Goal: Task Accomplishment & Management: Use online tool/utility

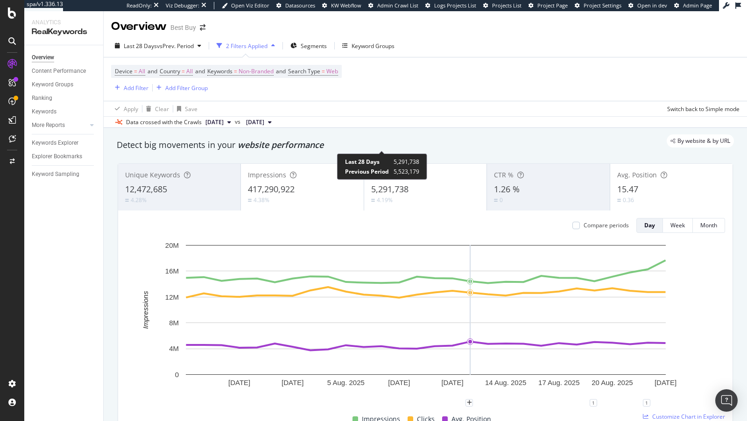
scroll to position [53, 0]
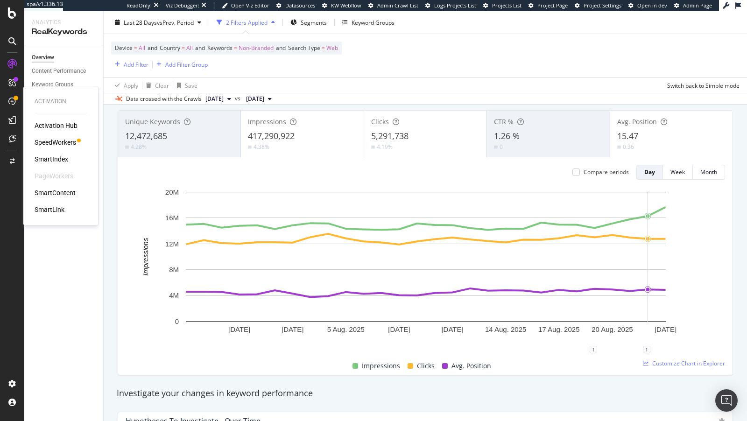
click at [42, 140] on div "SpeedWorkers" at bounding box center [56, 142] width 42 height 9
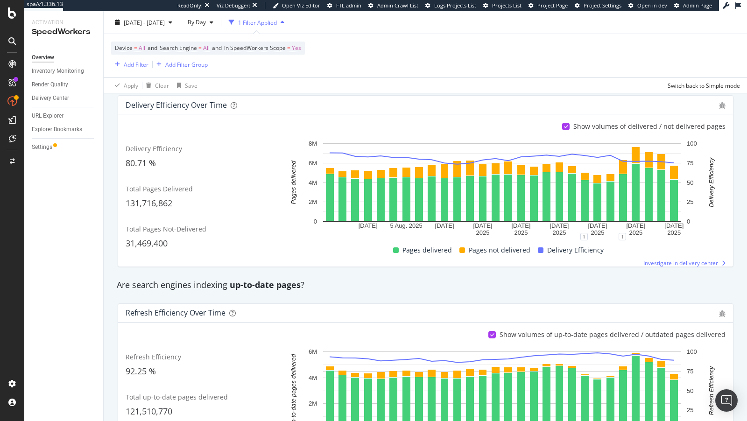
scroll to position [202, 0]
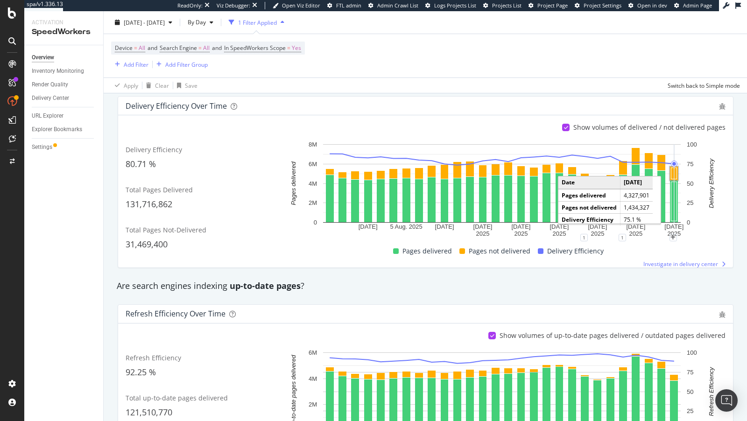
click at [675, 172] on rect "A chart." at bounding box center [674, 173] width 6 height 11
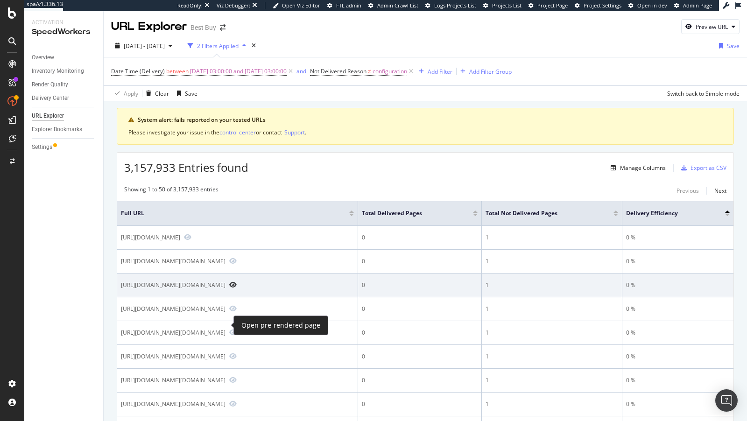
click at [229, 288] on icon "Preview https://www.bestbuy.com/site/searchpage.jsp?browsedCategory=abcat081100…" at bounding box center [232, 284] width 7 height 7
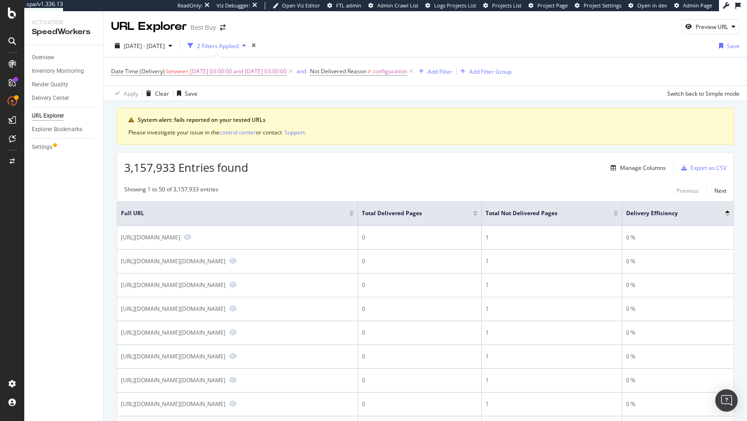
scroll to position [529, 0]
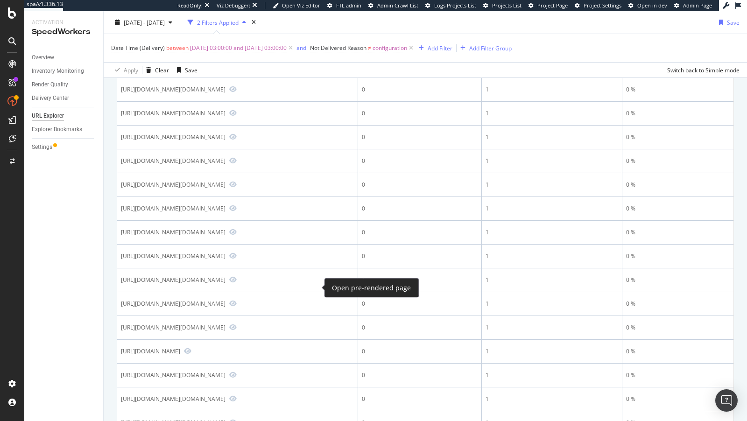
click at [237, 69] on icon "Preview https://www.bestbuy.com/site/searchpage.jsp?browsedCategory=cat02001&cp…" at bounding box center [232, 65] width 7 height 7
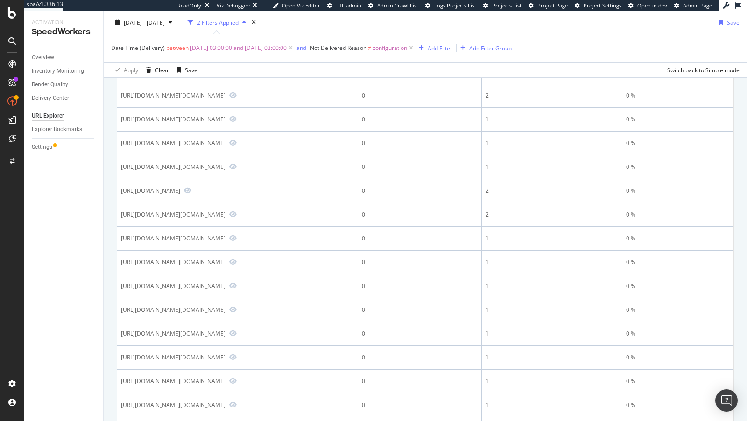
scroll to position [911, 0]
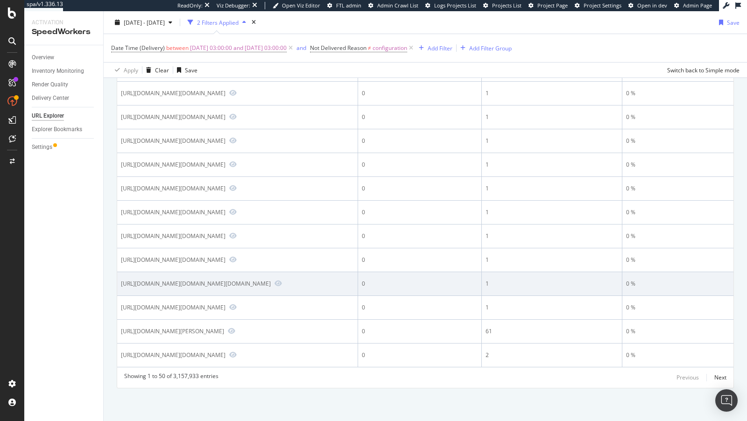
scroll to position [1684, 0]
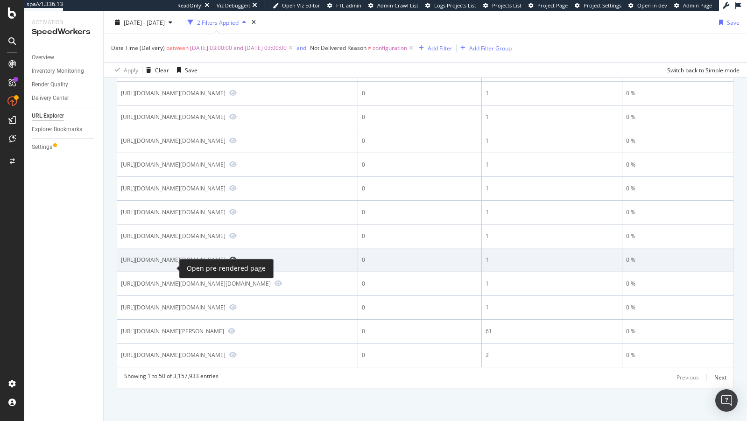
click at [229, 263] on icon "Preview https://www.bestbuy.com/site/searchpage.jsp?browsedCategory=pcmcat16908…" at bounding box center [232, 259] width 7 height 7
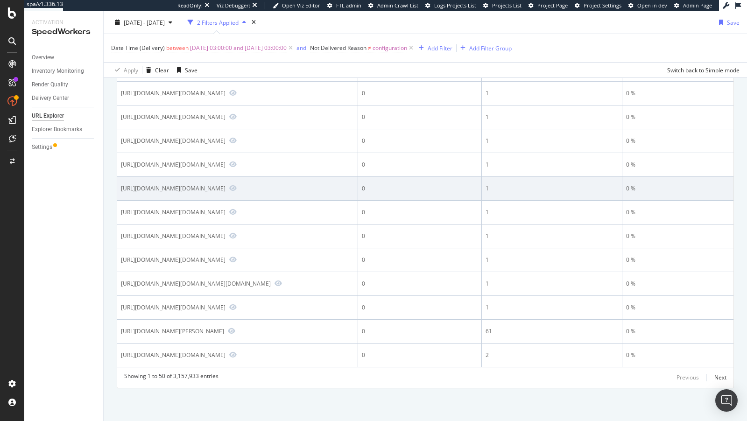
scroll to position [1817, 0]
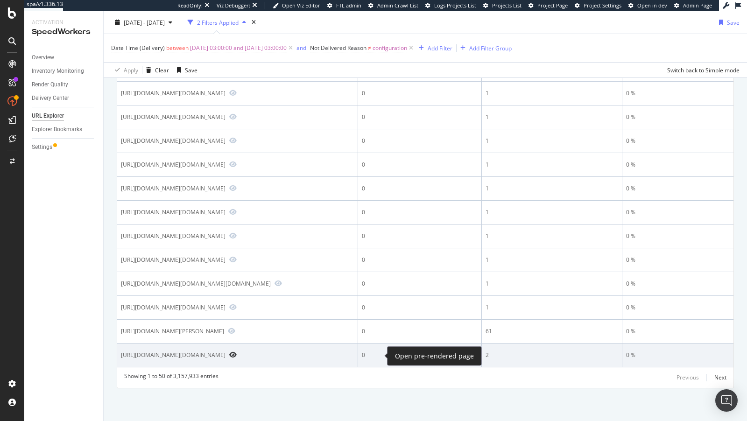
click at [237, 356] on icon "Preview https://www.bestbuy.com/site/searchpage.jsp?browsedCategory=pcmcat27280…" at bounding box center [232, 354] width 7 height 7
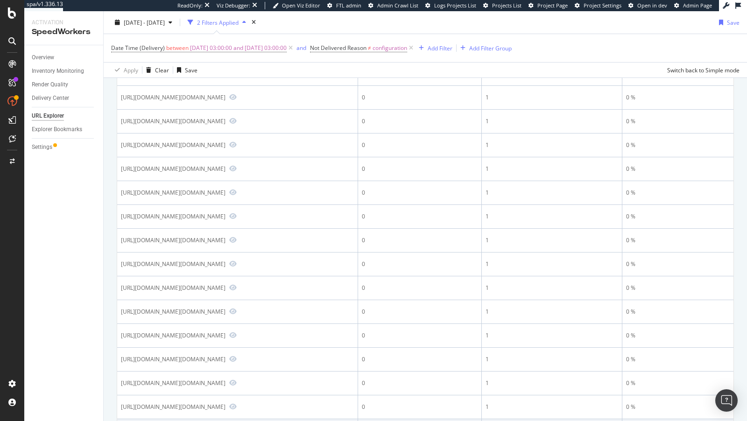
scroll to position [28, 0]
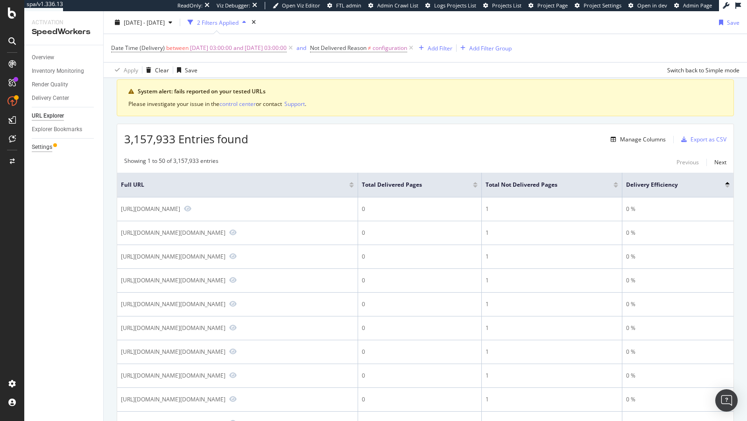
click at [45, 147] on div "Settings" at bounding box center [42, 147] width 21 height 10
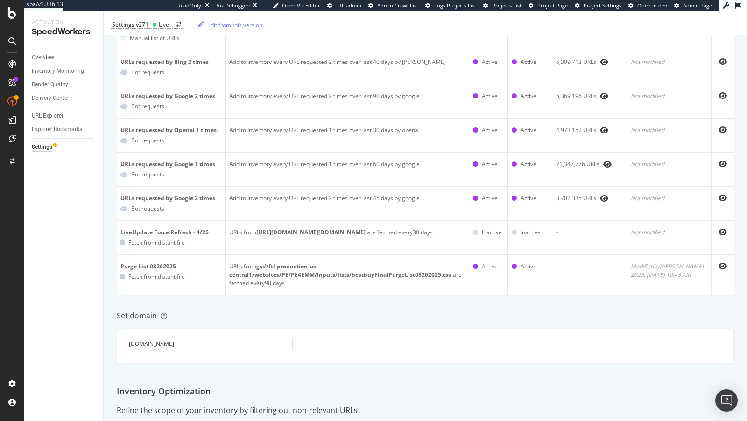
scroll to position [129, 0]
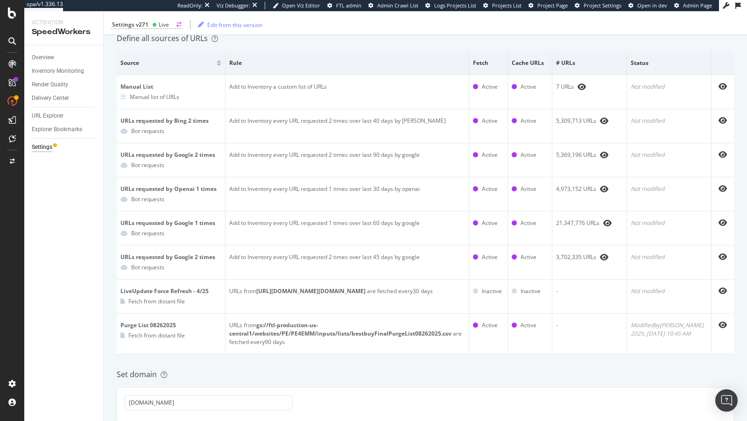
click at [149, 25] on div "Settings v271 Live" at bounding box center [146, 25] width 71 height 8
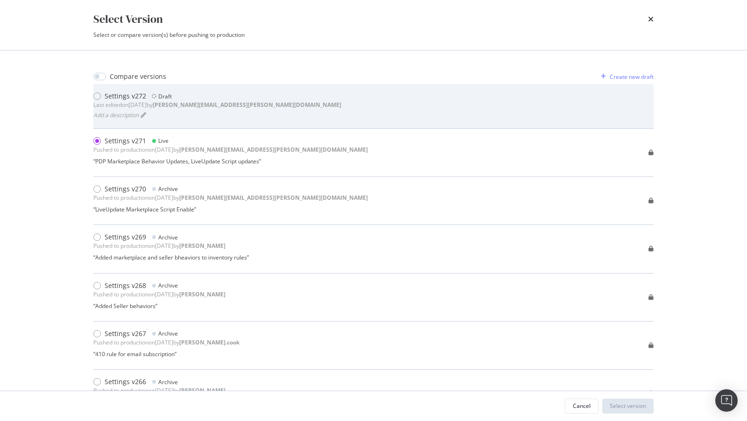
click at [250, 102] on div "Settings v272 Draft Last edited on 2025 Aug 26th by paul.reny@botify.com Add a …" at bounding box center [373, 105] width 560 height 29
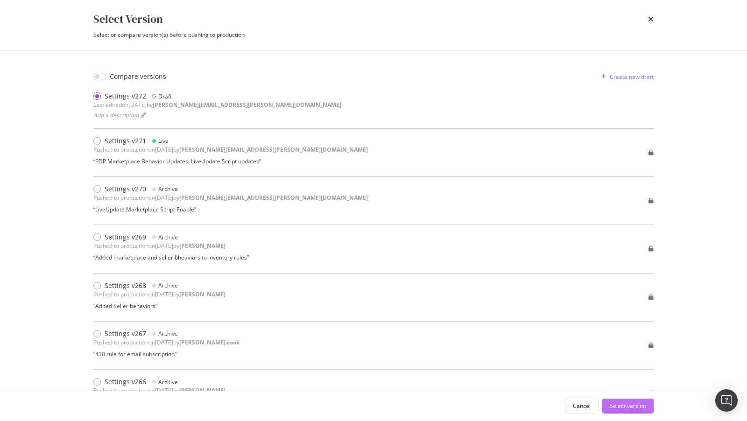
click at [625, 410] on div "Select version" at bounding box center [628, 406] width 36 height 8
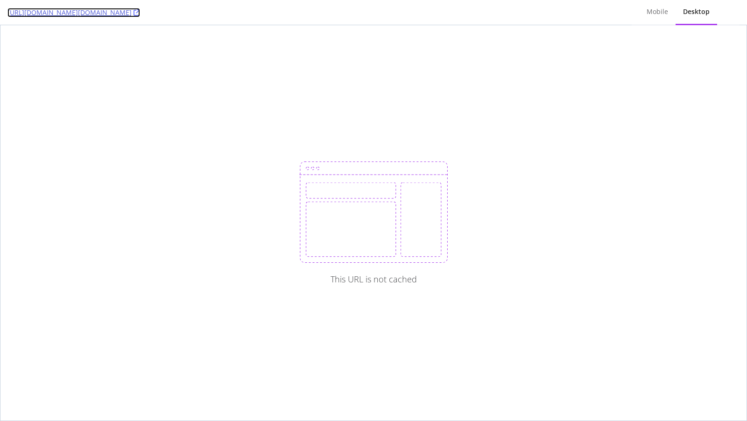
click at [140, 12] on link "https://www.bestbuy.com/site/searchpage.jsp?browsedCategory=abcat0811006&cp=31&…" at bounding box center [73, 12] width 133 height 9
click at [140, 15] on link "[URL][DOMAIN_NAME][DOMAIN_NAME]" at bounding box center [73, 12] width 133 height 9
click at [140, 13] on link "[URL][DOMAIN_NAME][DOMAIN_NAME]" at bounding box center [73, 12] width 133 height 9
click at [140, 11] on link "https://www.bestbuy.com/site/searchpage.jsp?browsedCategory=pcmcat1690897999431…" at bounding box center [73, 12] width 133 height 9
click at [140, 9] on link "[URL][DOMAIN_NAME][DOMAIN_NAME]" at bounding box center [73, 12] width 133 height 9
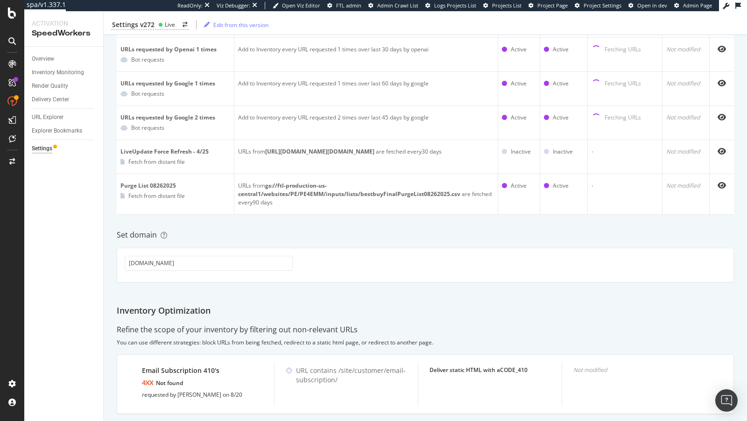
scroll to position [285, 0]
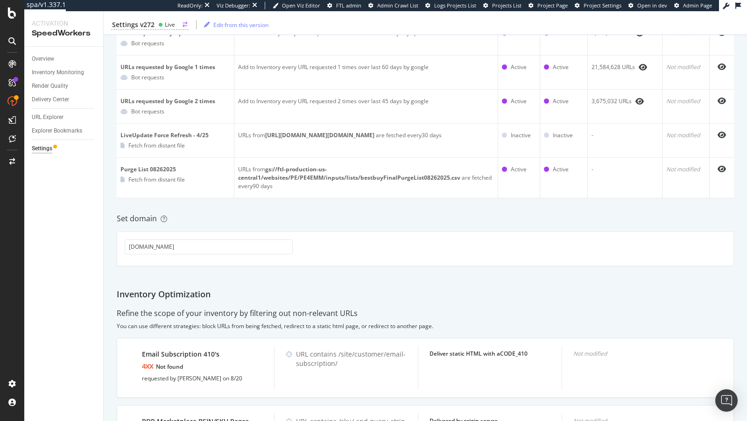
click at [139, 26] on div "Settings v272" at bounding box center [133, 24] width 42 height 9
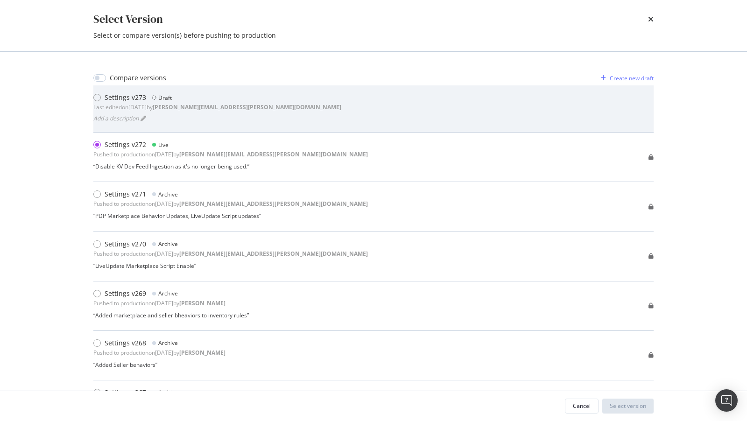
click at [161, 98] on div "Draft" at bounding box center [165, 98] width 14 height 8
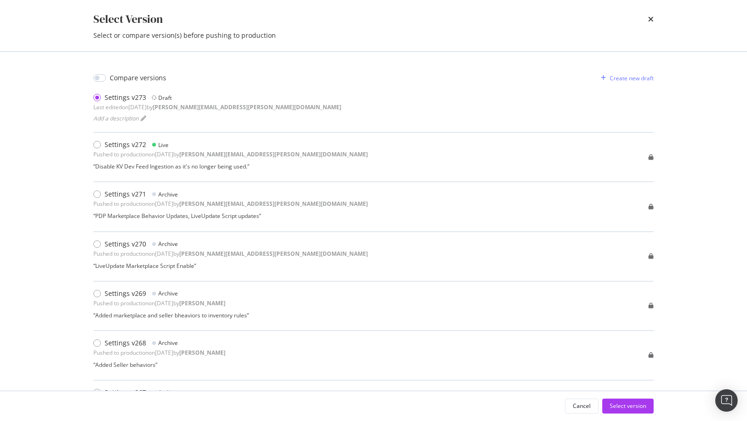
click at [637, 414] on div "Cancel Select version" at bounding box center [373, 406] width 597 height 30
click at [632, 407] on div "Select version" at bounding box center [628, 406] width 36 height 8
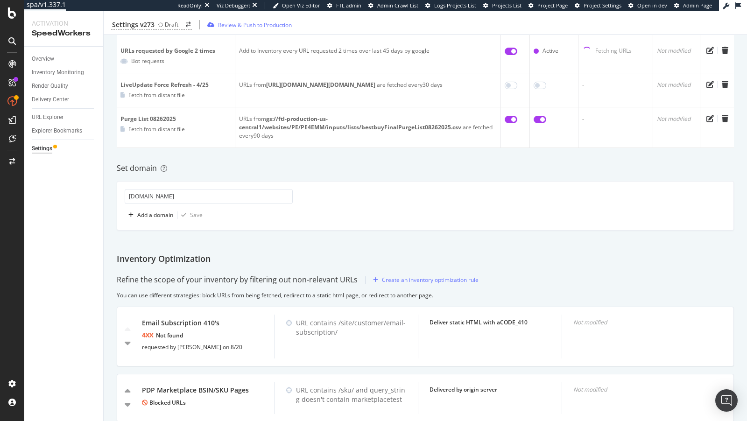
scroll to position [297, 0]
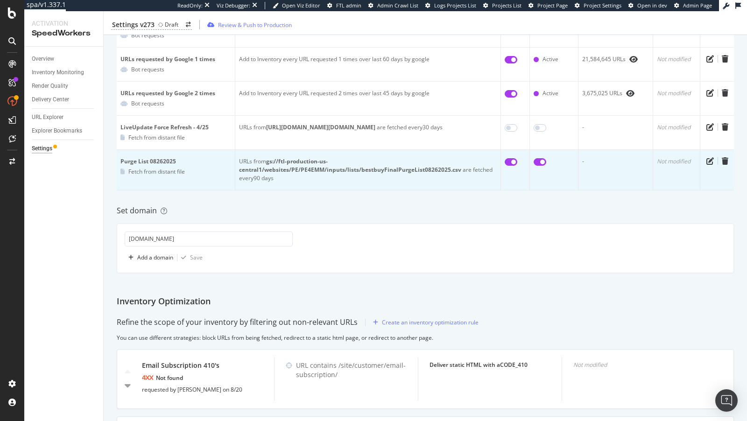
click at [506, 158] on input "checkbox" at bounding box center [511, 161] width 13 height 7
checkbox input "false"
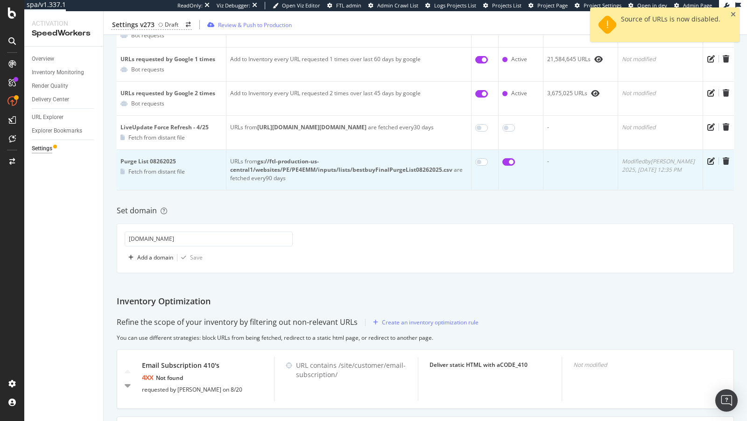
click at [513, 165] on input "checkbox" at bounding box center [508, 161] width 13 height 7
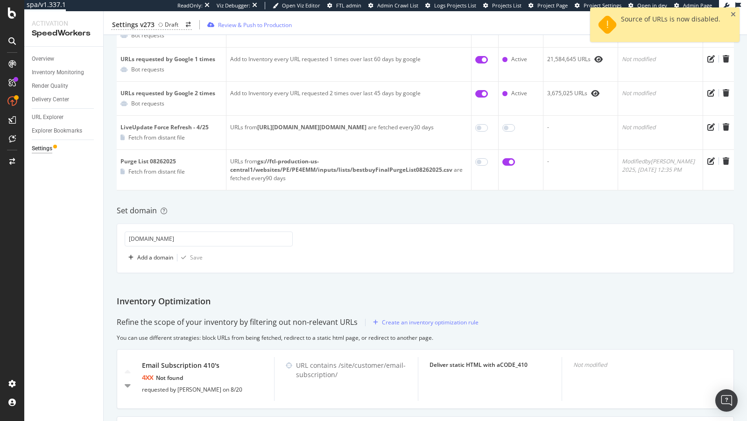
checkbox input "false"
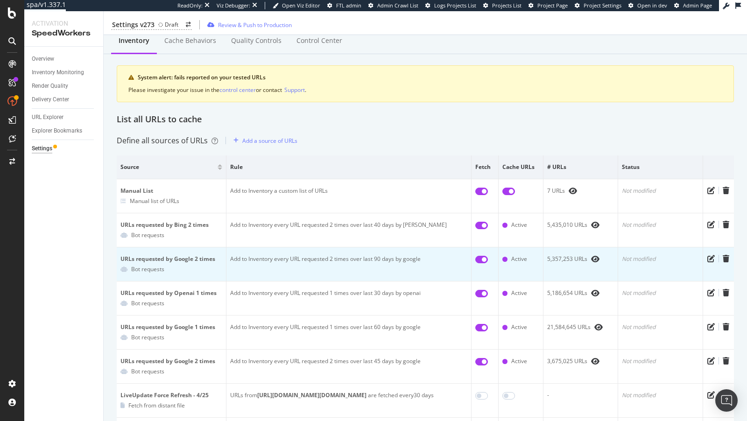
scroll to position [0, 0]
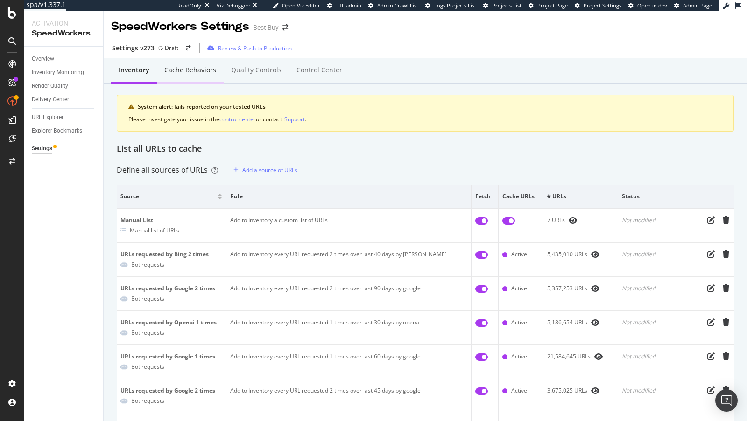
click at [181, 67] on div "Cache behaviors" at bounding box center [190, 69] width 52 height 9
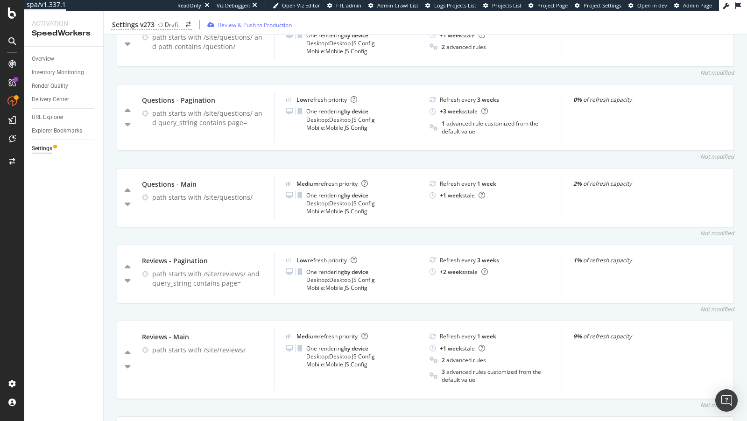
scroll to position [1963, 0]
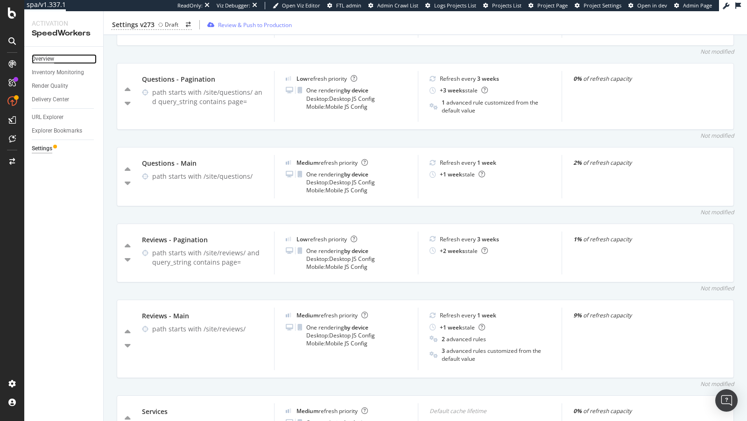
click at [46, 59] on div "Overview" at bounding box center [43, 59] width 22 height 10
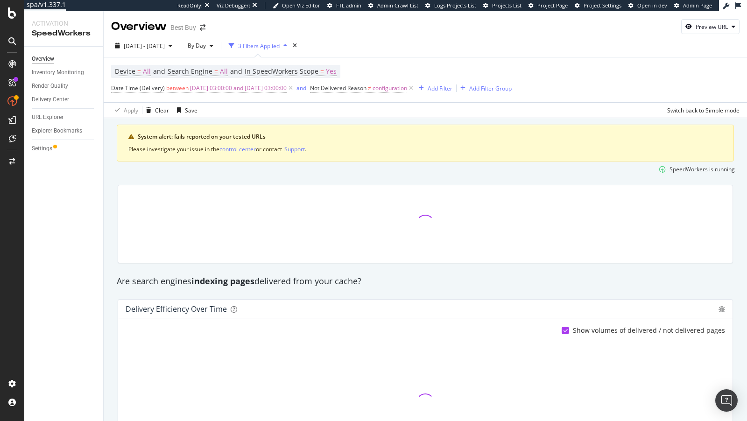
click at [291, 42] on div "3 Filters Applied" at bounding box center [258, 46] width 66 height 14
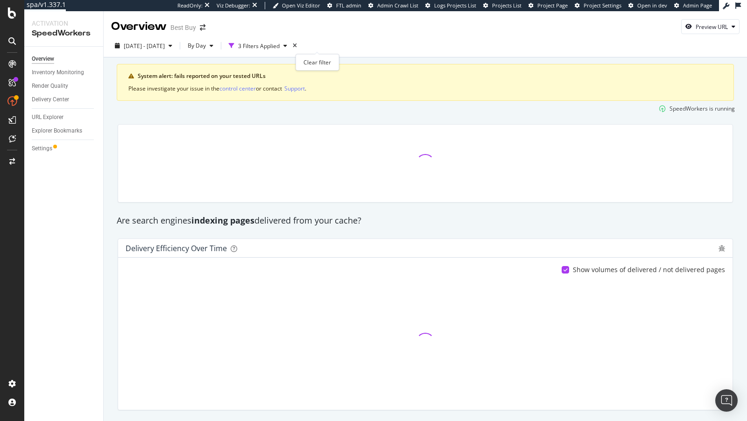
click at [299, 45] on div "times" at bounding box center [295, 45] width 8 height 9
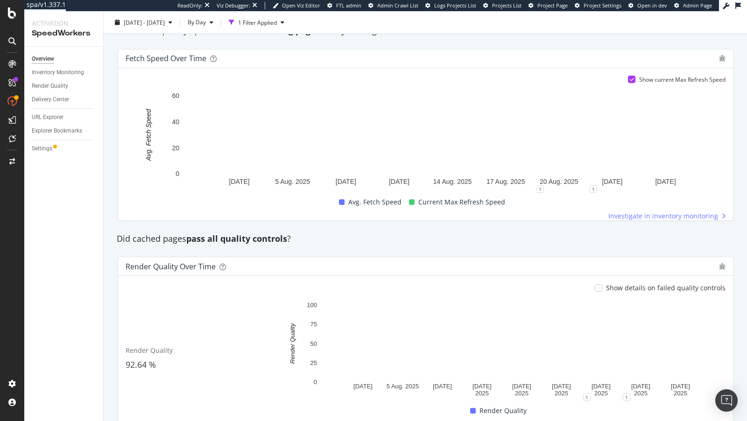
scroll to position [653, 0]
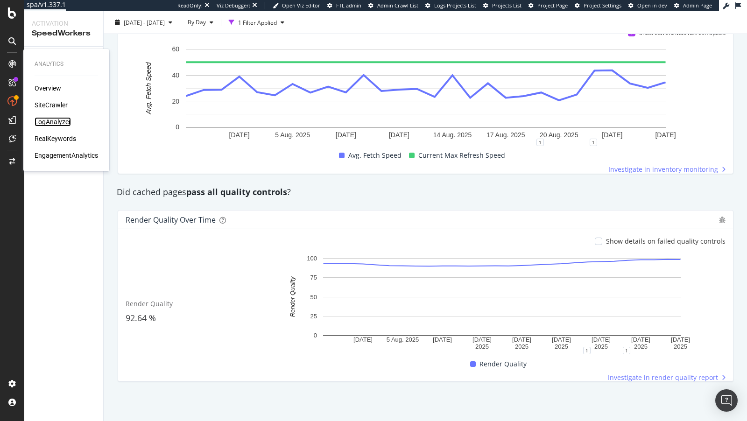
click at [52, 125] on div "LogAnalyzer" at bounding box center [53, 121] width 36 height 9
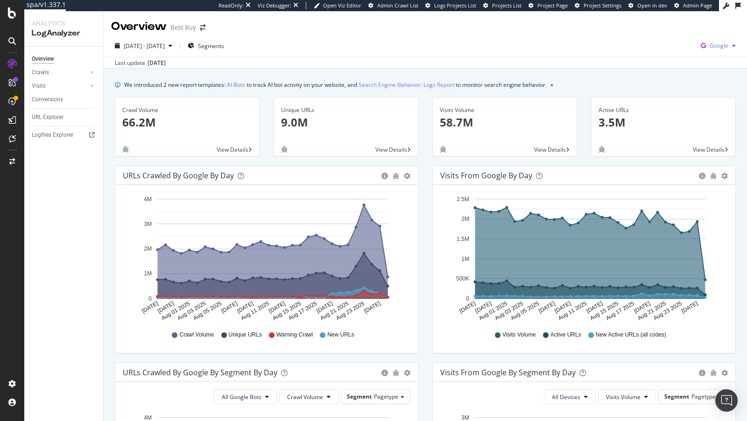
click at [725, 42] on span "Google" at bounding box center [718, 46] width 19 height 8
click at [670, 63] on div "Other AI Bots" at bounding box center [664, 70] width 64 height 17
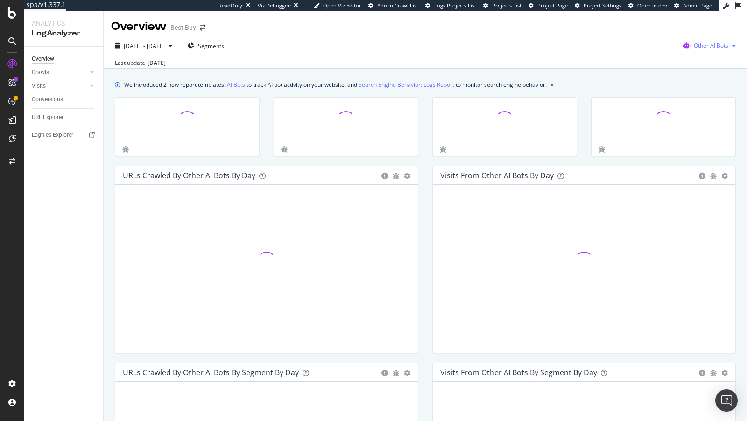
click at [709, 44] on span "Other AI Bots" at bounding box center [711, 46] width 35 height 8
click at [659, 51] on span "OpenAI" at bounding box center [653, 55] width 36 height 8
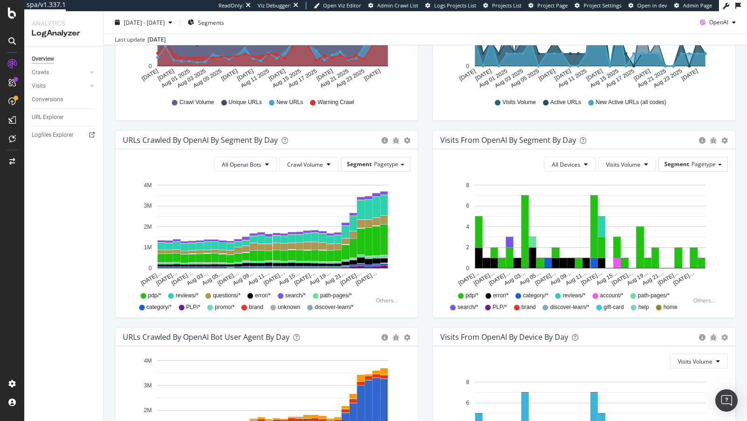
scroll to position [301, 0]
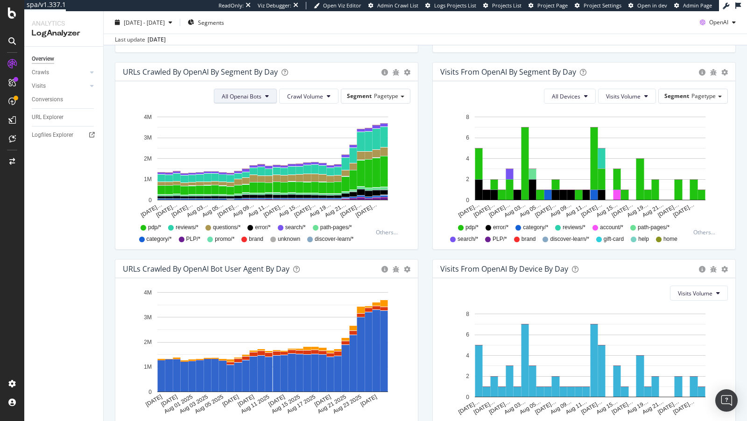
click at [270, 98] on button "All Openai Bots" at bounding box center [245, 96] width 63 height 15
click at [242, 165] on span "ChatGPT-User" at bounding box center [244, 165] width 41 height 8
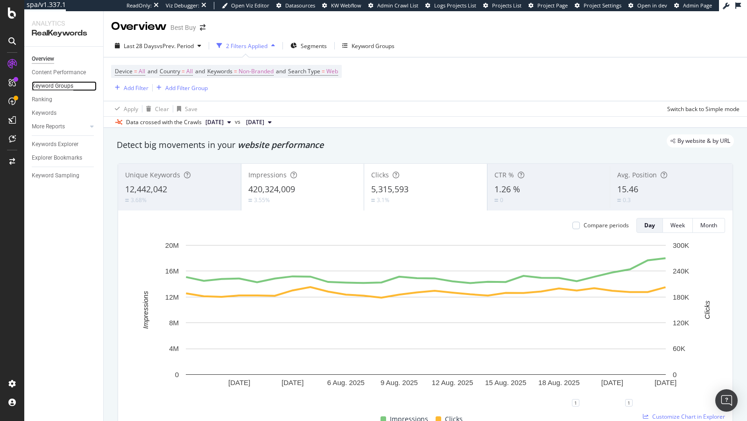
click at [47, 84] on div "Keyword Groups" at bounding box center [53, 86] width 42 height 10
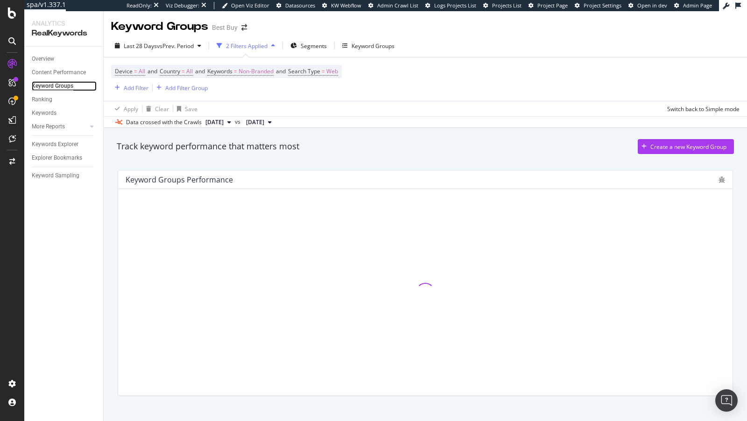
scroll to position [14, 0]
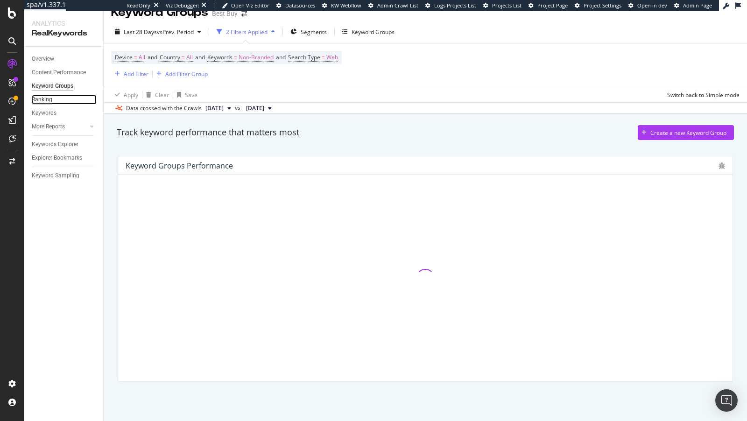
click at [39, 98] on div "Ranking" at bounding box center [42, 100] width 21 height 10
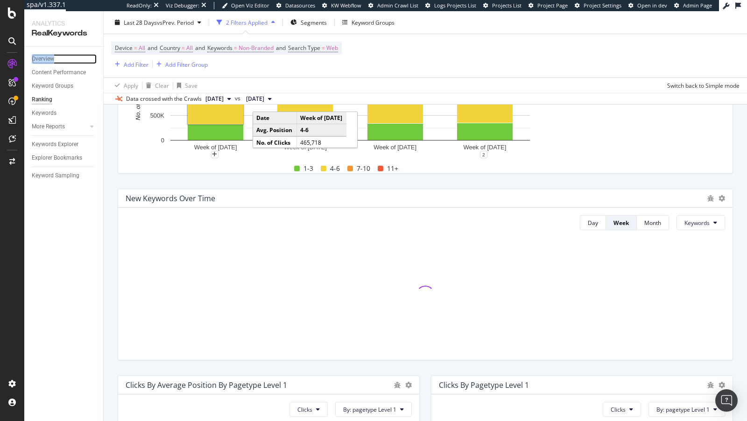
scroll to position [8, 0]
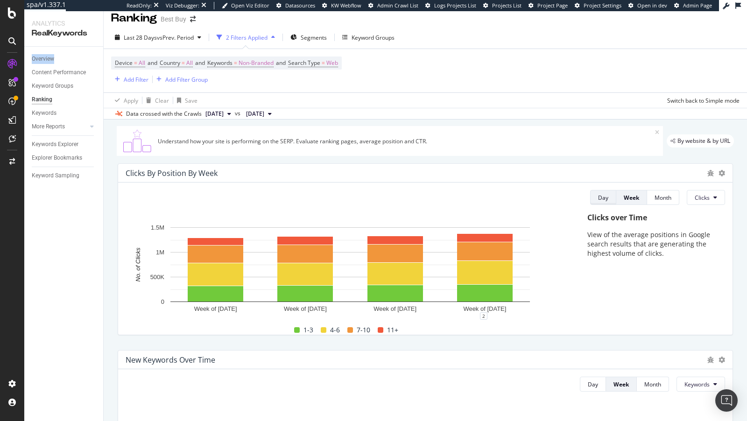
click at [610, 194] on button "Day" at bounding box center [603, 197] width 26 height 15
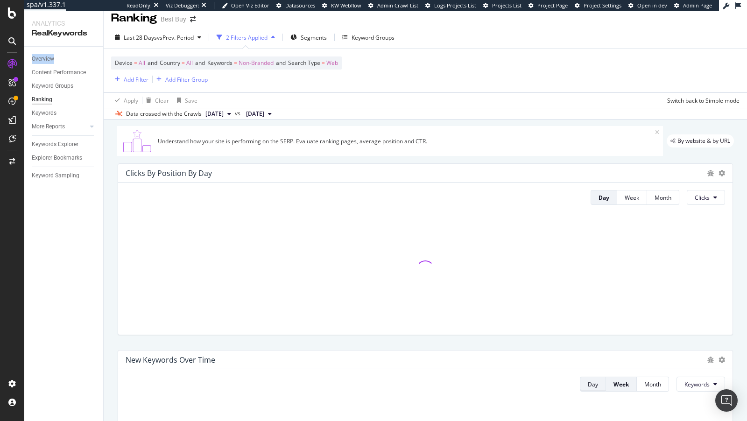
click at [593, 385] on div "Day" at bounding box center [593, 384] width 10 height 8
click at [706, 386] on span "Keywords" at bounding box center [696, 384] width 25 height 8
click at [694, 344] on span "URLs" at bounding box center [698, 347] width 26 height 8
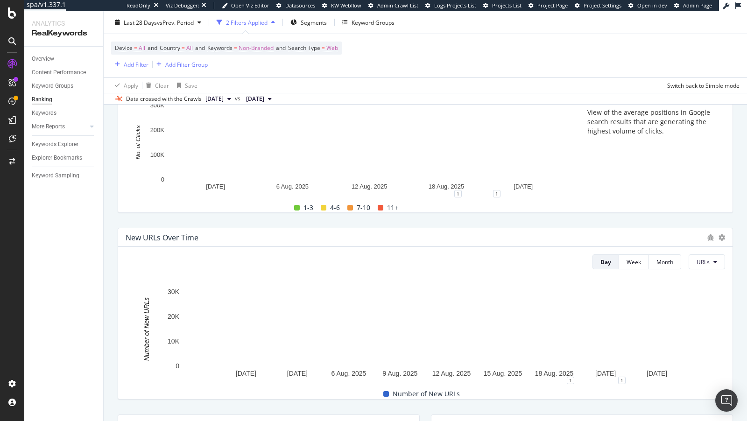
scroll to position [234, 0]
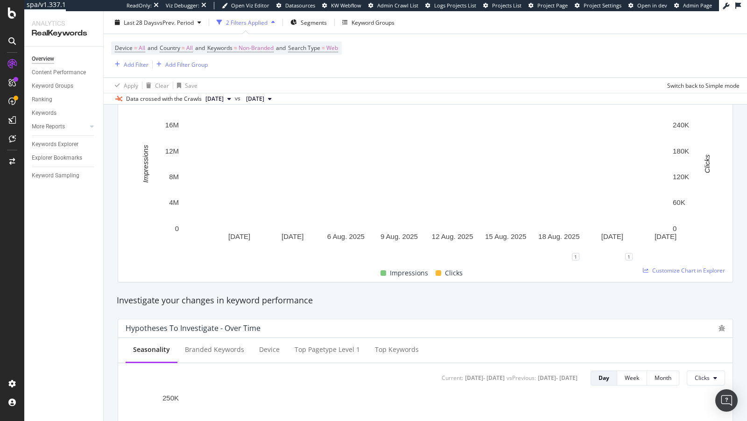
scroll to position [248, 0]
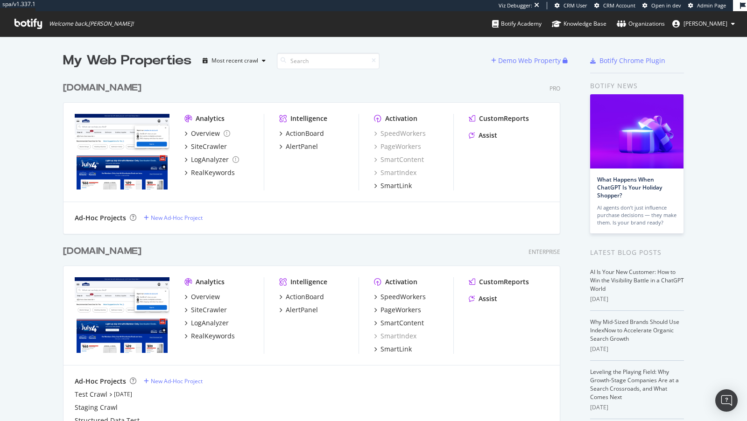
scroll to position [383, 505]
click at [393, 311] on div "PageWorkers" at bounding box center [400, 309] width 41 height 9
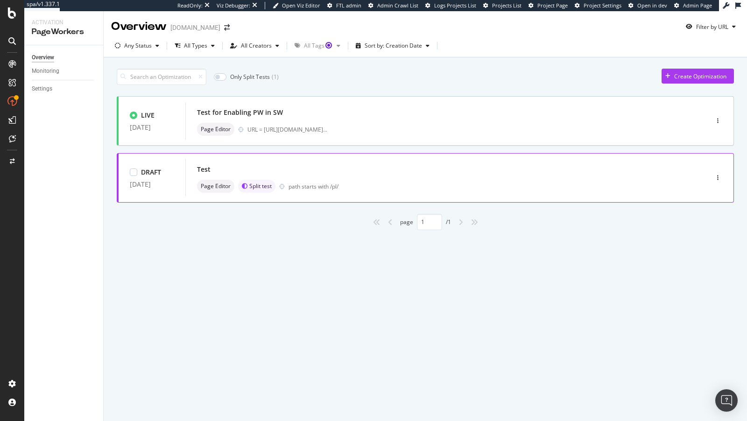
click at [657, 169] on div "Test" at bounding box center [432, 169] width 471 height 13
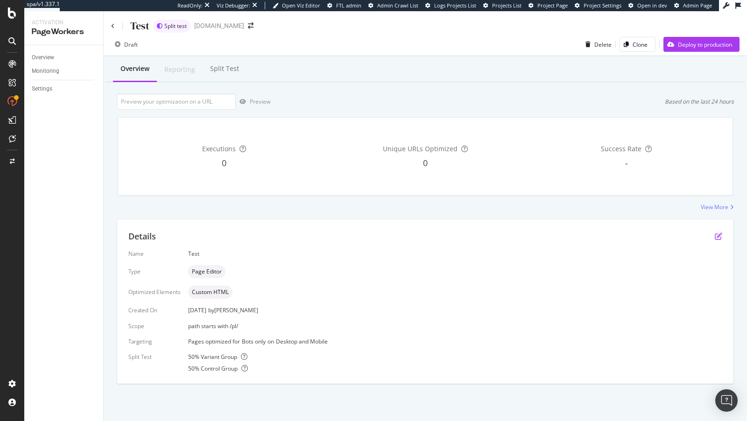
click at [716, 237] on icon "pen-to-square" at bounding box center [718, 235] width 7 height 7
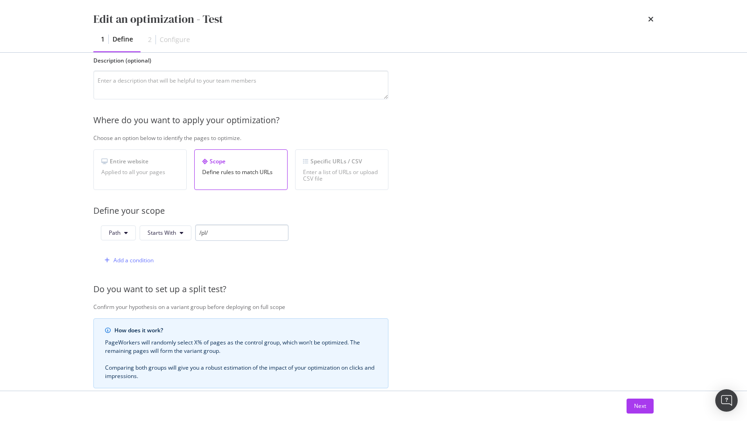
scroll to position [176, 0]
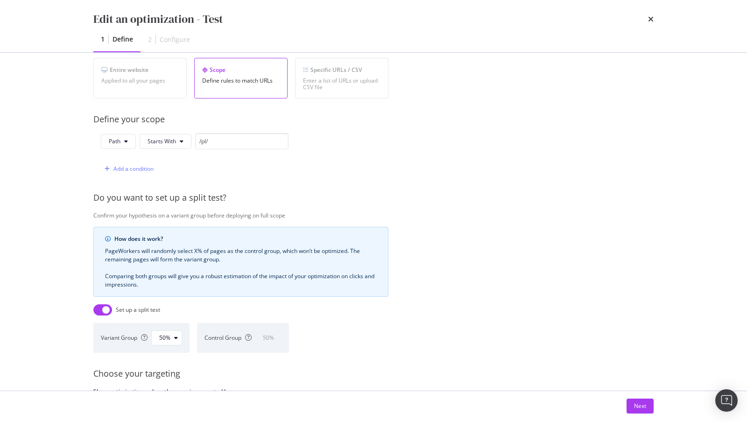
click at [111, 312] on input "modal" at bounding box center [102, 309] width 19 height 11
checkbox input "false"
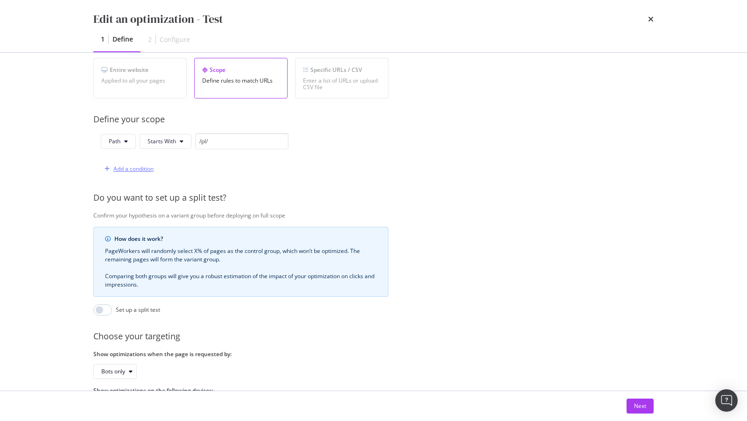
click at [135, 166] on div "Add a condition" at bounding box center [133, 169] width 40 height 8
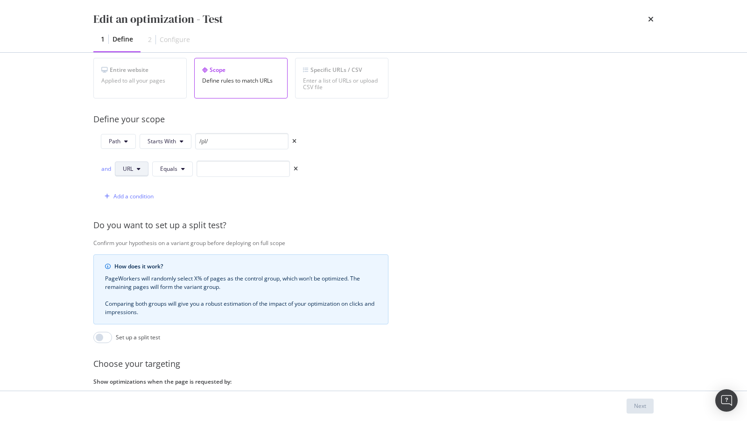
click at [123, 166] on span "URL" at bounding box center [128, 169] width 10 height 8
click at [133, 259] on div "Query String" at bounding box center [139, 254] width 48 height 14
click at [190, 173] on button "Equals" at bounding box center [195, 168] width 41 height 15
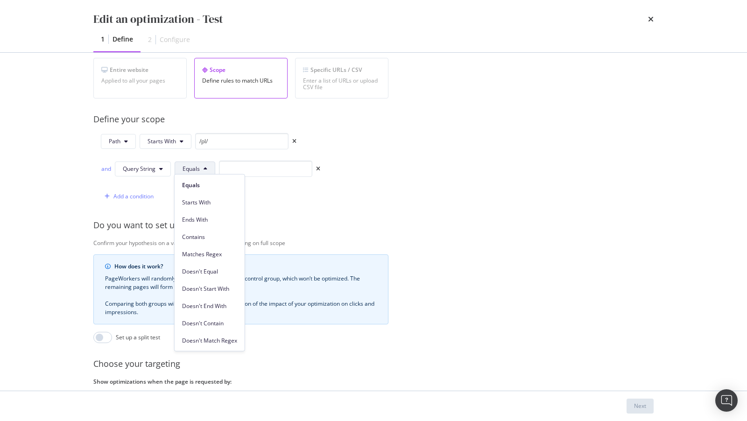
click at [379, 148] on div "Path Starts With /pl/ and Query String Equals Add a condition" at bounding box center [240, 168] width 295 height 71
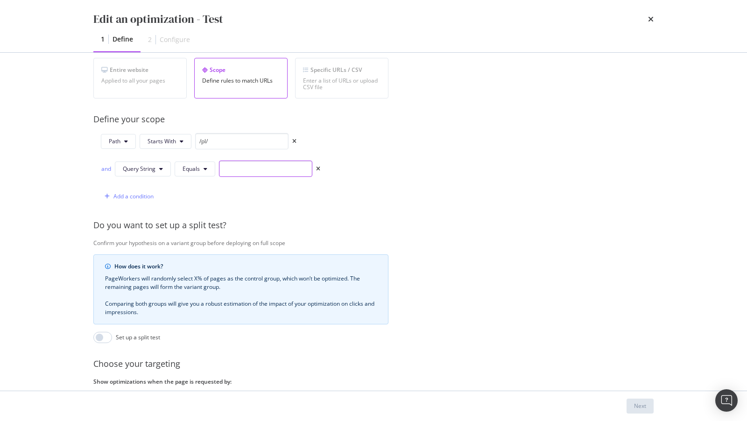
click at [245, 164] on input "modal" at bounding box center [265, 169] width 93 height 16
click at [195, 165] on span "Equals" at bounding box center [191, 169] width 17 height 8
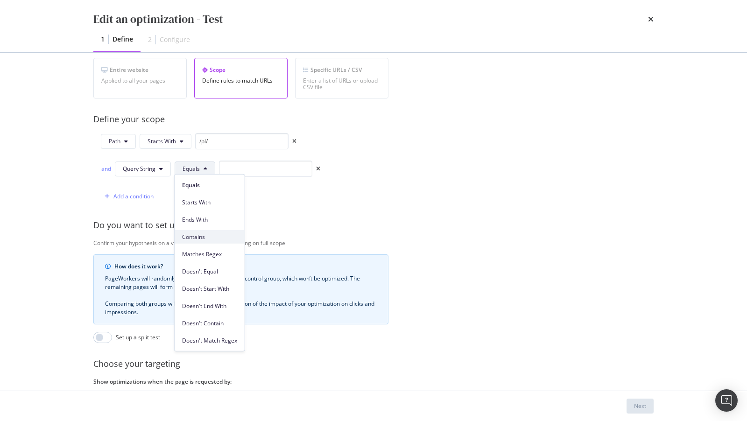
click at [204, 232] on span "Contains" at bounding box center [209, 236] width 55 height 8
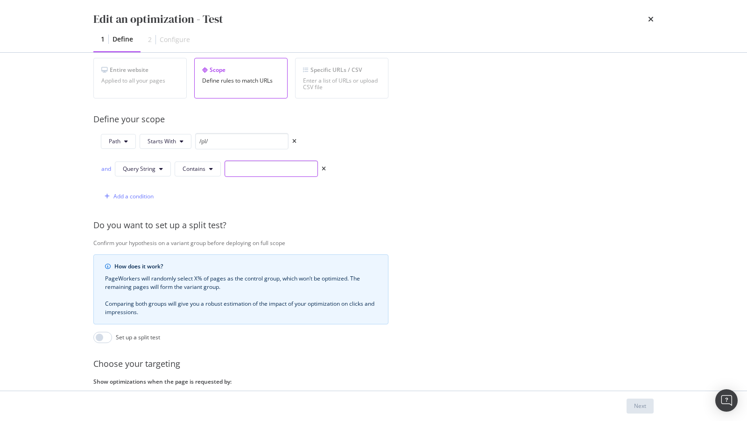
click at [246, 163] on input "modal" at bounding box center [271, 169] width 93 height 16
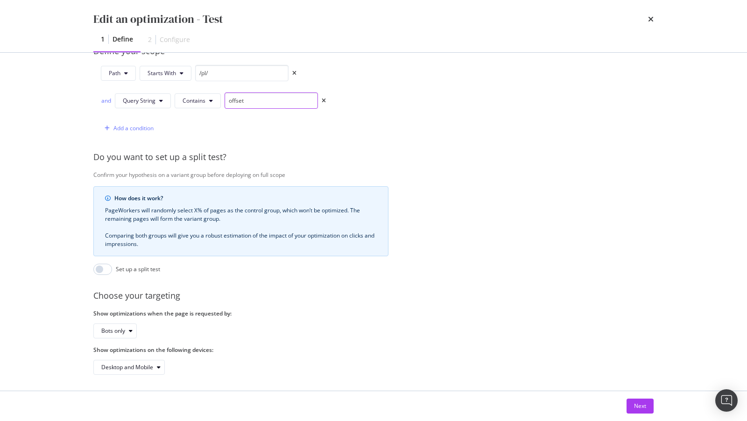
scroll to position [242, 0]
type input "offset"
click at [635, 407] on div "Next" at bounding box center [640, 406] width 12 height 8
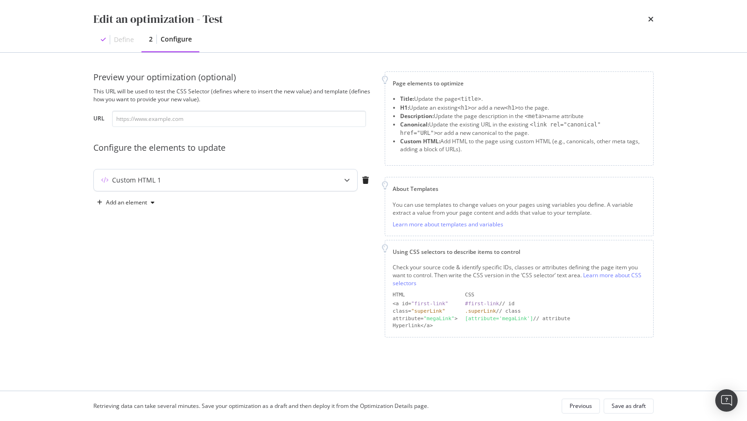
click at [206, 178] on div "Custom HTML 1" at bounding box center [207, 180] width 226 height 9
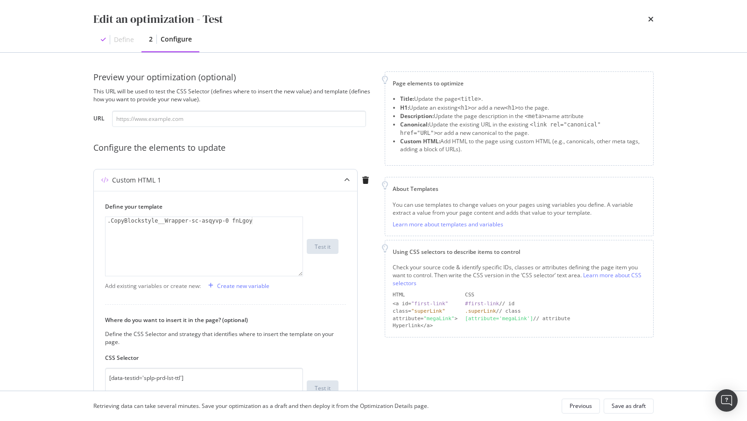
click at [254, 215] on div "Define your template 1 .CopyBlockstyle__Wrapper-sc-asqyvp-0 fnLgoy XXXXXXXXXXXX…" at bounding box center [221, 240] width 233 height 74
type textarea ".CopyBlockstyle__Wrapper-sc-asqyvp-0 fnLgoy"
click at [253, 220] on div ".CopyBlockstyle__Wrapper-sc-asqyvp-0 fnLgoy" at bounding box center [204, 254] width 198 height 74
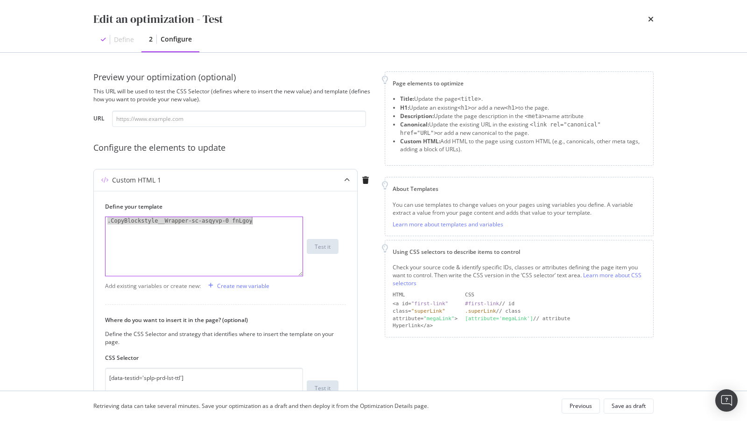
click at [253, 220] on div ".CopyBlockstyle__Wrapper-sc-asqyvp-0 fnLgoy" at bounding box center [204, 254] width 198 height 74
click at [642, 26] on div "Edit an optimization - Test" at bounding box center [373, 19] width 560 height 16
click at [659, 21] on div "Edit an optimization - Test Define 2 Configure" at bounding box center [373, 26] width 597 height 52
click at [653, 21] on div "Edit an optimization - Test Define 2 Configure" at bounding box center [373, 26] width 597 height 52
click at [649, 20] on icon "times" at bounding box center [651, 18] width 6 height 7
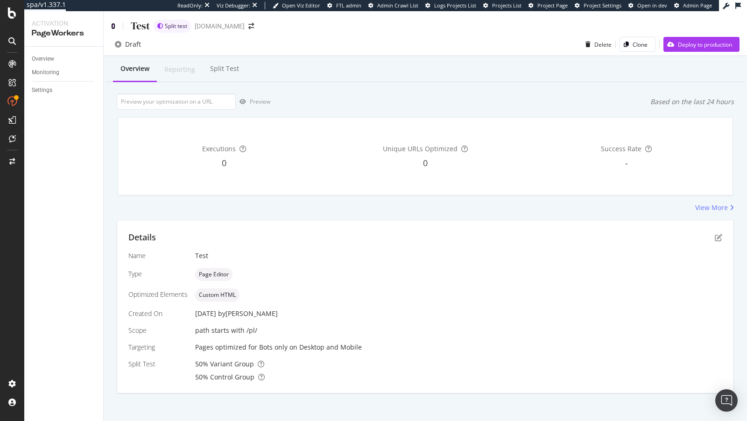
click at [112, 25] on icon at bounding box center [113, 26] width 4 height 7
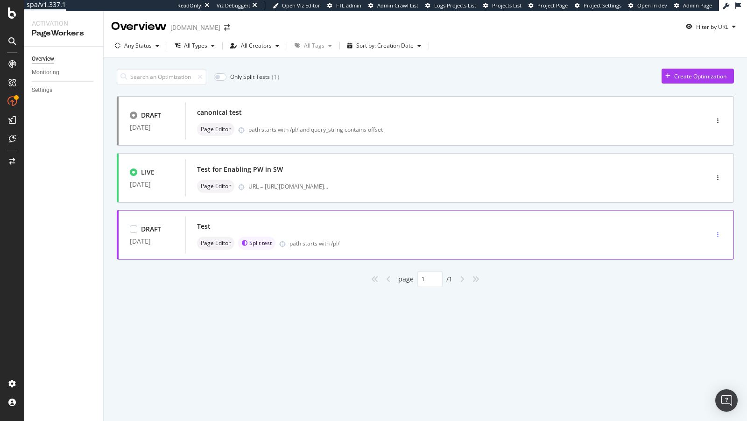
click at [719, 232] on div "button" at bounding box center [717, 235] width 9 height 6
click at [701, 298] on div "Delete" at bounding box center [707, 298] width 17 height 8
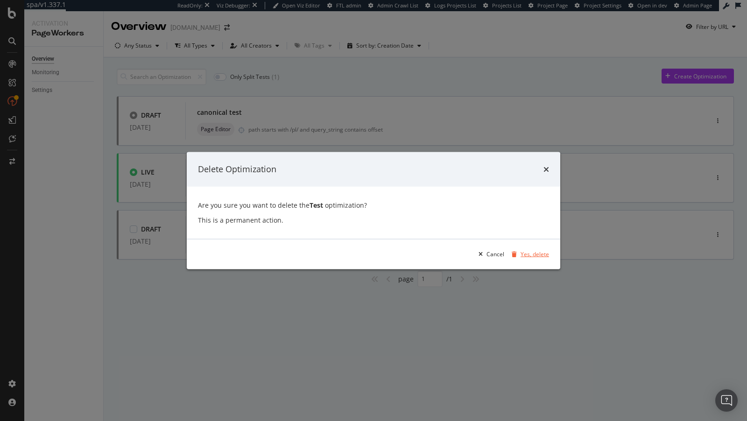
click at [529, 252] on div "Yes, delete" at bounding box center [534, 254] width 28 height 8
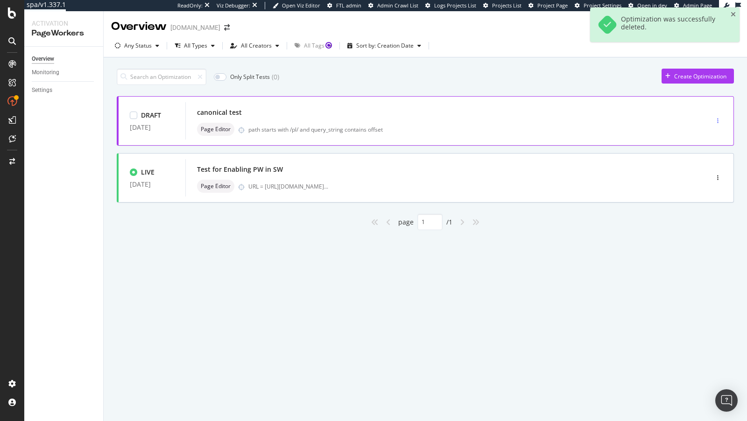
click at [715, 120] on div "button" at bounding box center [717, 121] width 9 height 6
click at [699, 138] on div "Edit" at bounding box center [704, 138] width 10 height 8
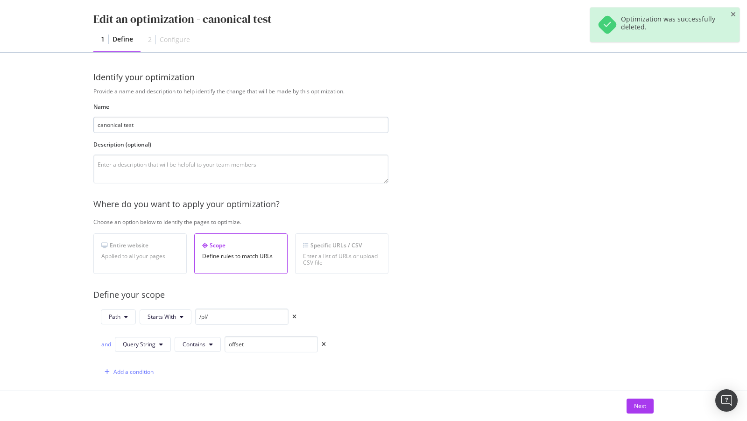
click at [133, 124] on input "canonical test" at bounding box center [240, 125] width 295 height 16
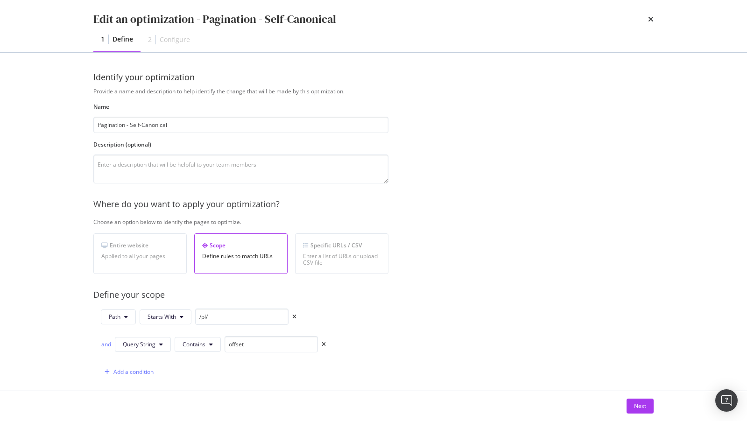
drag, startPoint x: 129, startPoint y: 126, endPoint x: 80, endPoint y: 126, distance: 49.0
click at [80, 126] on div "Identify your optimization Provide a name and description to help identify the …" at bounding box center [373, 222] width 597 height 338
click at [170, 125] on input "Self-Canonical" at bounding box center [240, 125] width 295 height 16
type input "Self-Canonical Pagination"
click at [137, 164] on textarea "modal" at bounding box center [240, 168] width 295 height 29
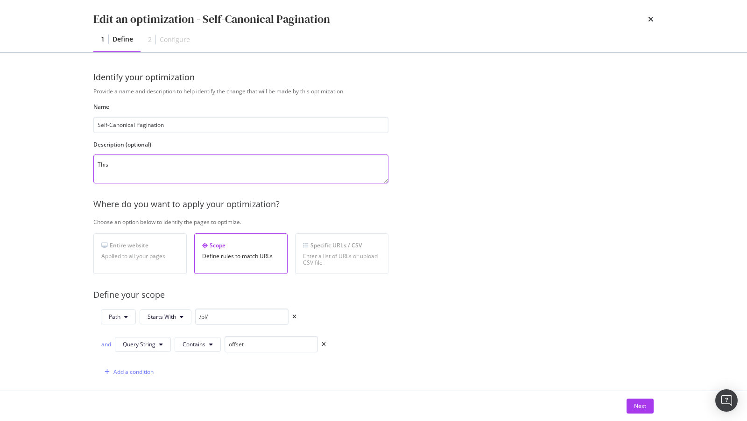
scroll to position [244, 0]
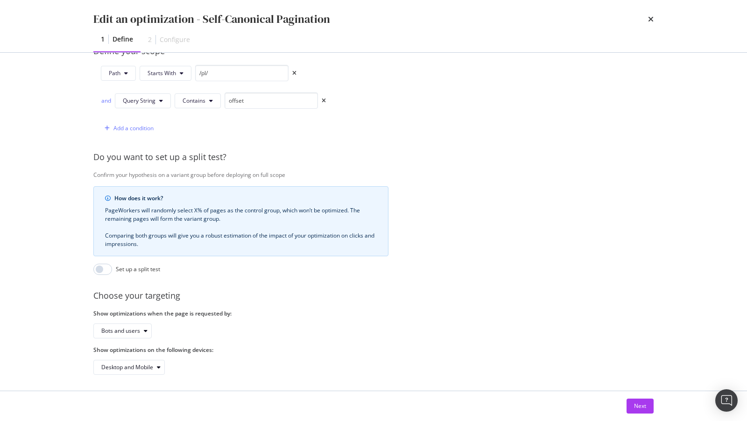
click at [136, 336] on div "Provide a name and description to help identify the change that will be made by…" at bounding box center [373, 109] width 560 height 531
click at [134, 330] on div "Bots and users" at bounding box center [120, 331] width 39 height 6
click at [121, 355] on div "Bots only" at bounding box center [117, 359] width 24 height 8
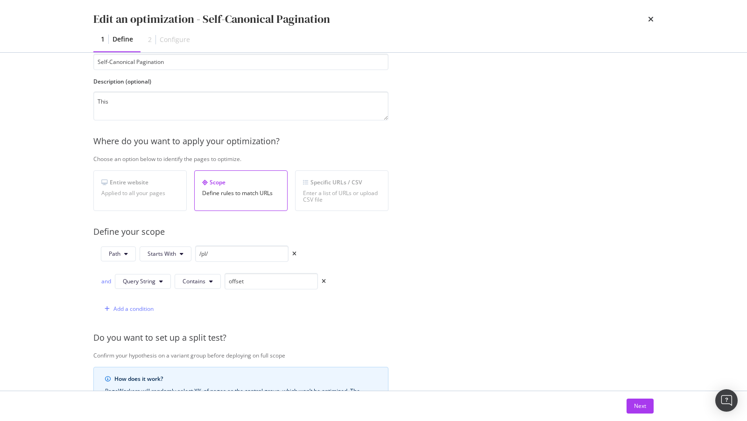
scroll to position [0, 0]
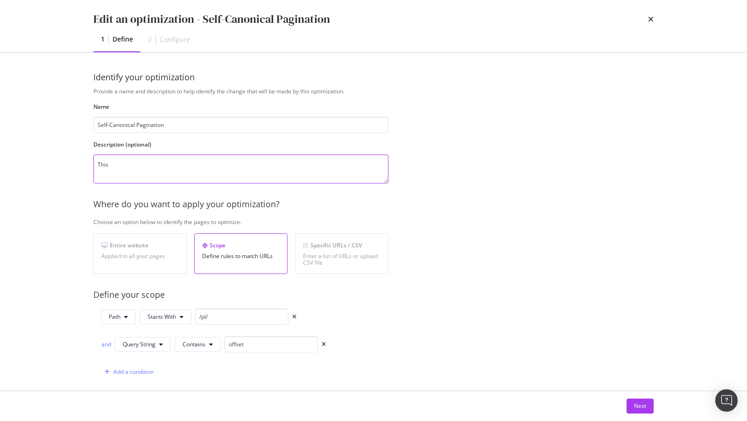
click at [150, 180] on textarea "This" at bounding box center [240, 168] width 295 height 29
click at [201, 165] on textarea "This optimization makes Paginated PLPs canonical tags" at bounding box center [240, 168] width 295 height 29
click at [149, 167] on textarea "This optimization makes Paginated PLPs canonical tags" at bounding box center [240, 168] width 295 height 29
click at [204, 165] on textarea "This optimization updates Paginated PLPs canonical tags" at bounding box center [240, 168] width 295 height 29
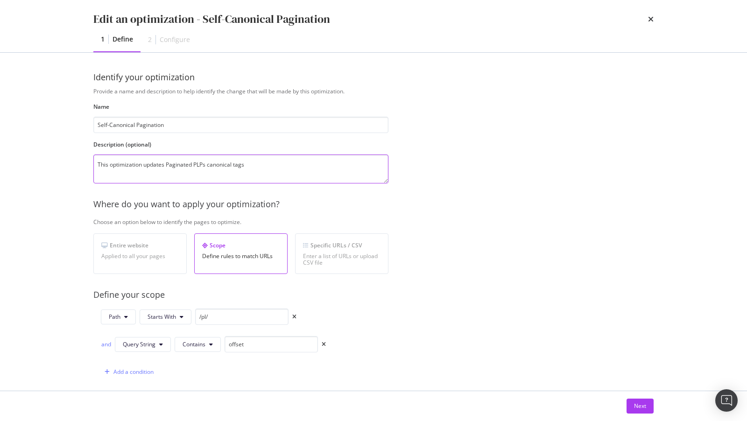
click at [260, 164] on textarea "This optimization updates Paginated PLPs canonical tags" at bounding box center [240, 168] width 295 height 29
click at [137, 167] on textarea "This optimization updates Paginated PLPs canonical tags to be self-referencing." at bounding box center [240, 168] width 295 height 29
paste textarea "makes paginated PLP canonical tags self-referencing."
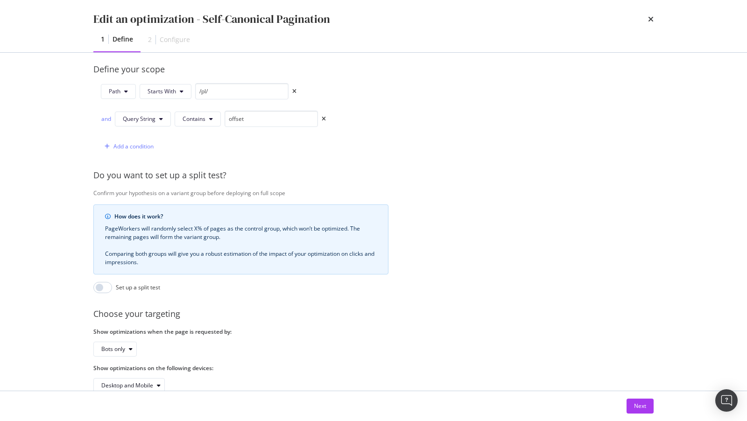
scroll to position [244, 0]
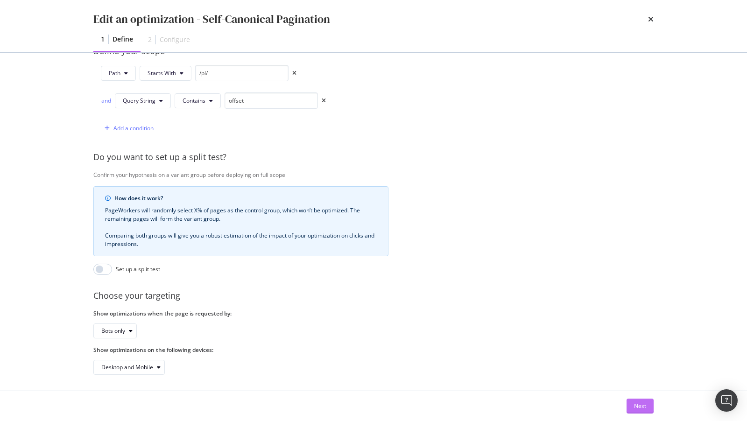
type textarea "This optimization makes paginated PLP canonical tags self-referencing."
click at [635, 403] on div "Next" at bounding box center [640, 406] width 12 height 8
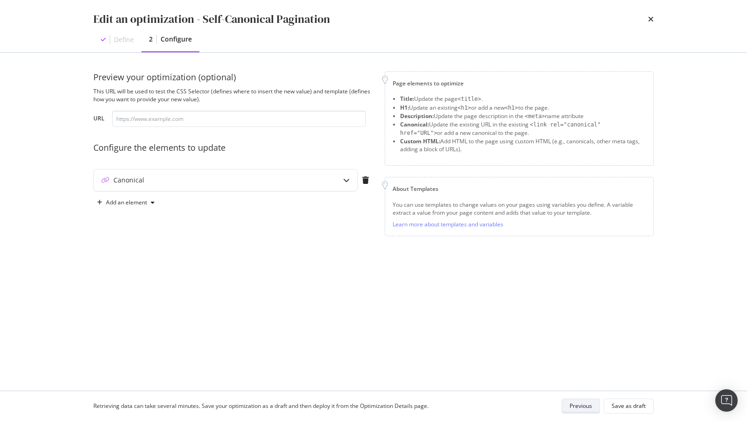
scroll to position [0, 0]
click at [134, 186] on div "Canonical" at bounding box center [225, 179] width 263 height 21
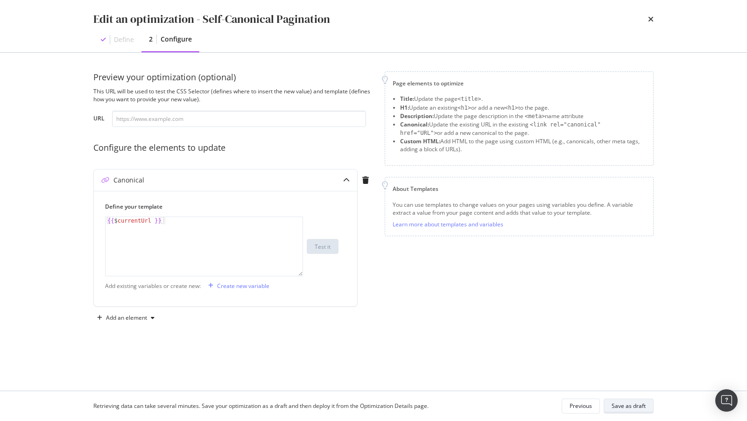
click at [627, 407] on div "Save as draft" at bounding box center [628, 406] width 34 height 8
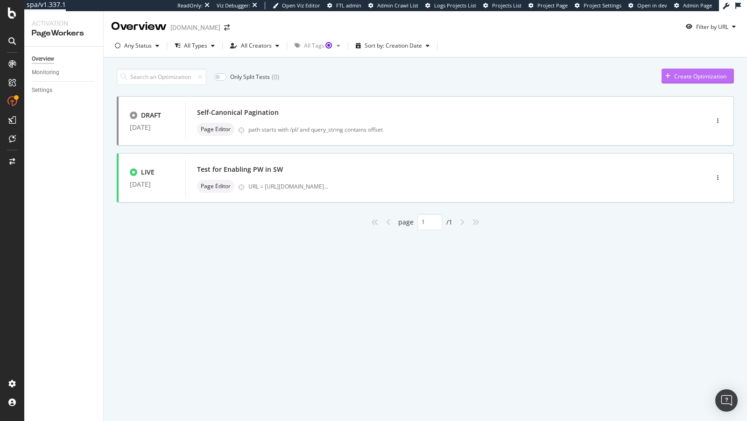
click at [691, 78] on div "Create Optimization" at bounding box center [700, 76] width 52 height 8
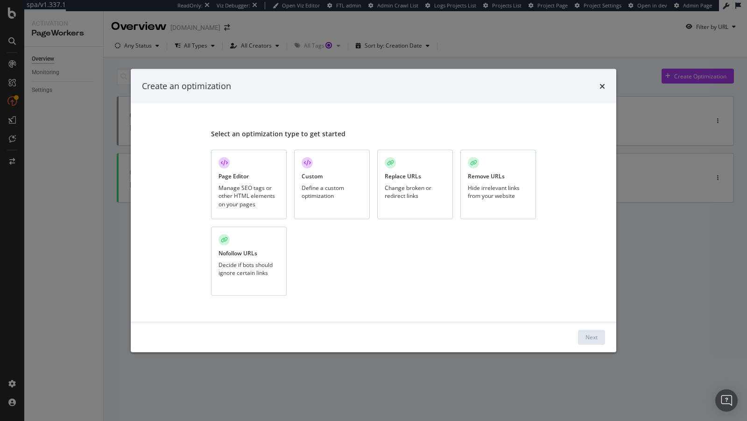
click at [239, 182] on div "Page Editor Manage SEO tags or other HTML elements on your pages" at bounding box center [249, 185] width 76 height 70
click at [587, 338] on div "Next" at bounding box center [591, 337] width 12 height 8
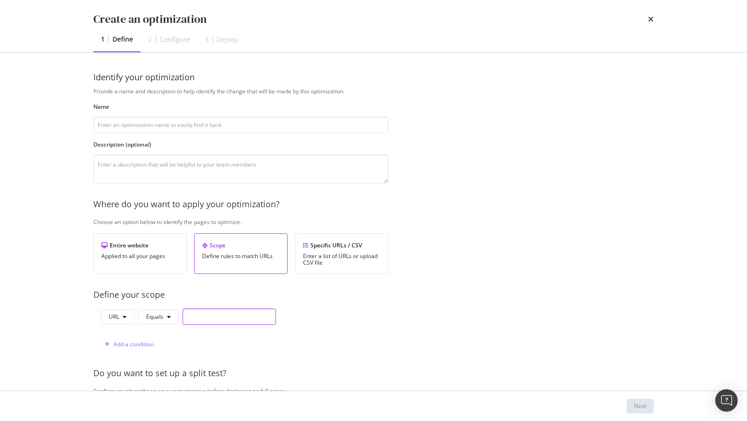
click at [185, 313] on input "modal" at bounding box center [229, 317] width 93 height 16
click at [126, 318] on icon "modal" at bounding box center [125, 317] width 4 height 6
click at [126, 383] on span "Path" at bounding box center [125, 385] width 33 height 8
click at [171, 318] on button "Equals" at bounding box center [160, 316] width 41 height 15
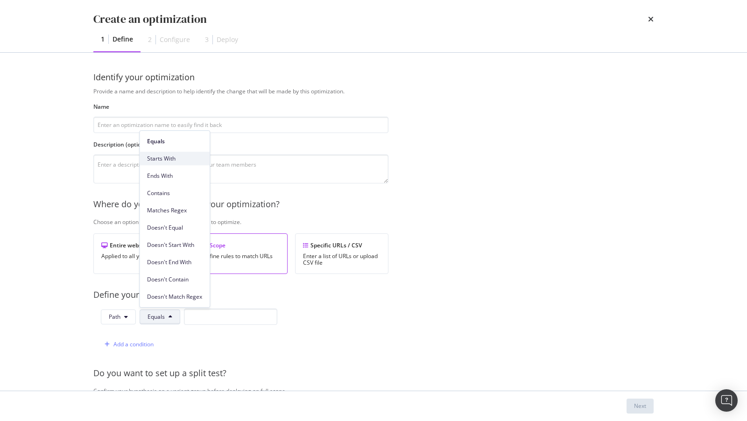
drag, startPoint x: 178, startPoint y: 194, endPoint x: 174, endPoint y: 161, distance: 32.9
click at [174, 161] on div "Equals Starts With Ends With Contains Matches Regex Doesn't Equal Doesn't Start…" at bounding box center [175, 217] width 70 height 173
click at [174, 161] on span "Starts With" at bounding box center [174, 158] width 55 height 8
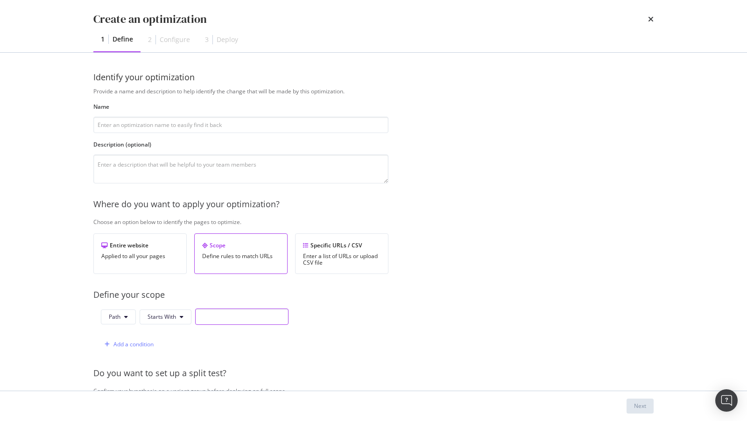
click at [216, 320] on input "modal" at bounding box center [241, 317] width 93 height 16
type input "/pl/"
click at [137, 127] on input "modal" at bounding box center [240, 125] width 295 height 16
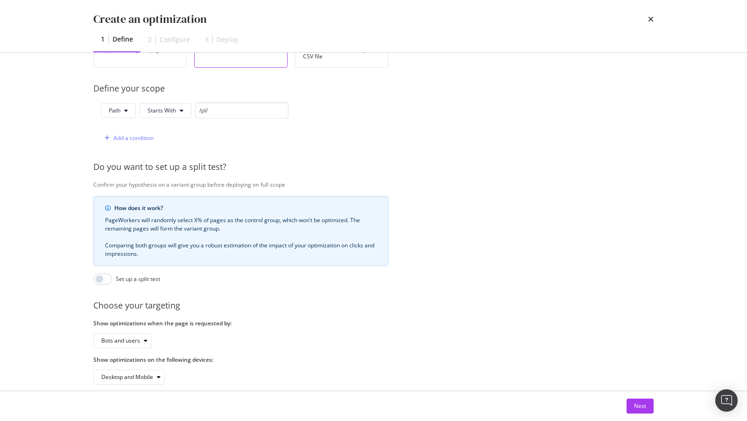
scroll to position [216, 0]
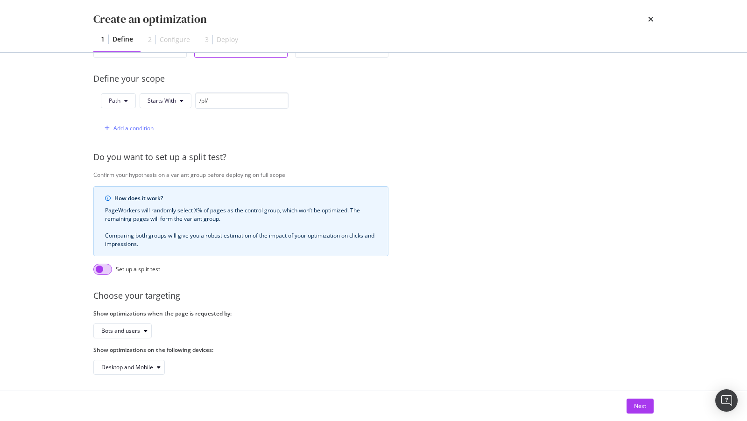
type input "PLP"
click at [104, 269] on input "modal" at bounding box center [102, 269] width 19 height 11
checkbox input "true"
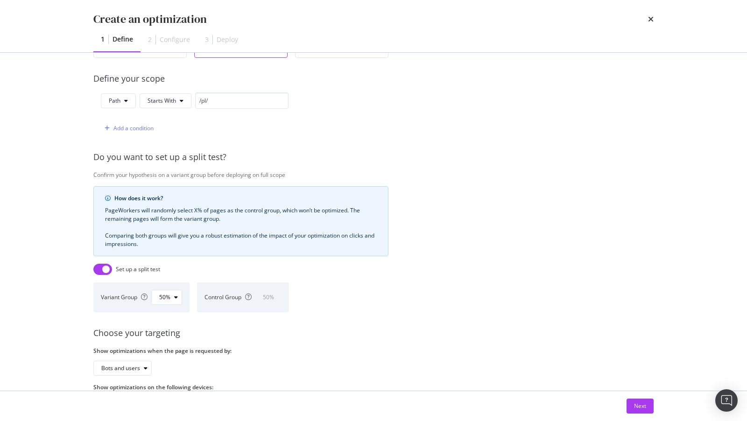
scroll to position [253, 0]
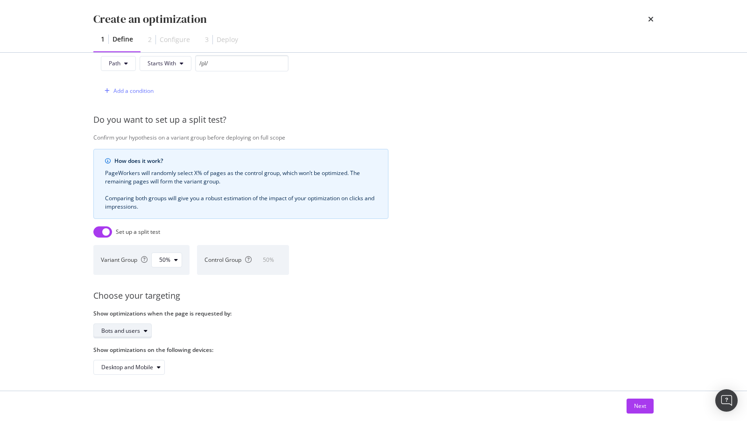
click at [141, 330] on div "modal" at bounding box center [145, 331] width 11 height 6
click at [134, 356] on div "Bots only" at bounding box center [126, 360] width 56 height 12
click at [643, 414] on div "Next" at bounding box center [373, 406] width 597 height 30
click at [637, 407] on div "Next" at bounding box center [640, 406] width 12 height 8
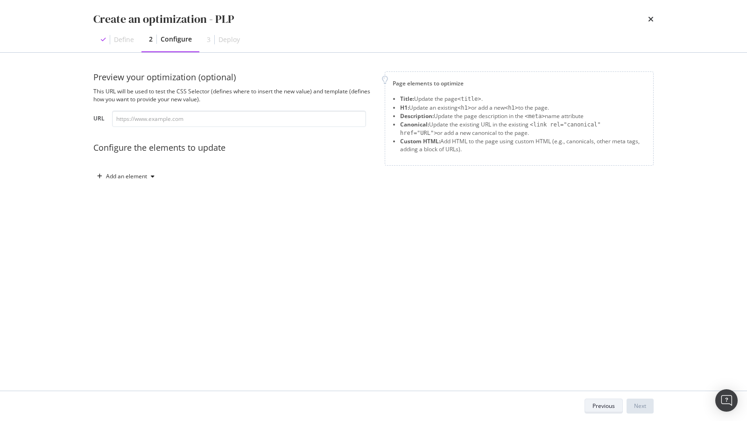
scroll to position [0, 0]
